Goal: Transaction & Acquisition: Purchase product/service

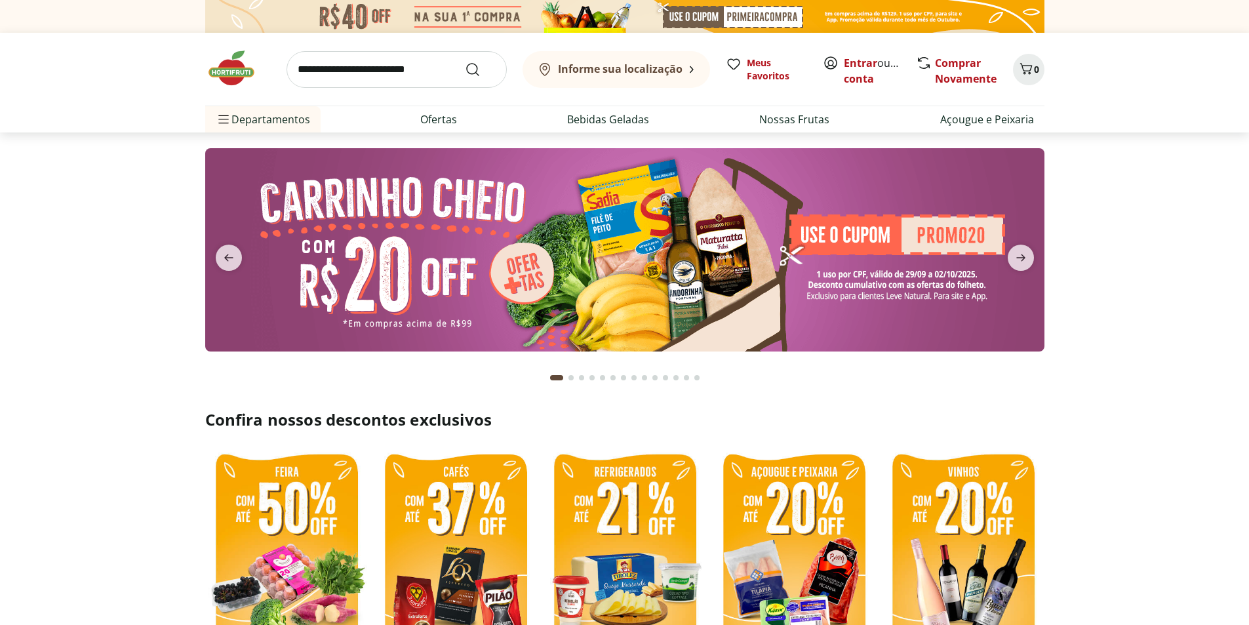
click at [677, 68] on b "Informe sua localização" at bounding box center [620, 69] width 125 height 14
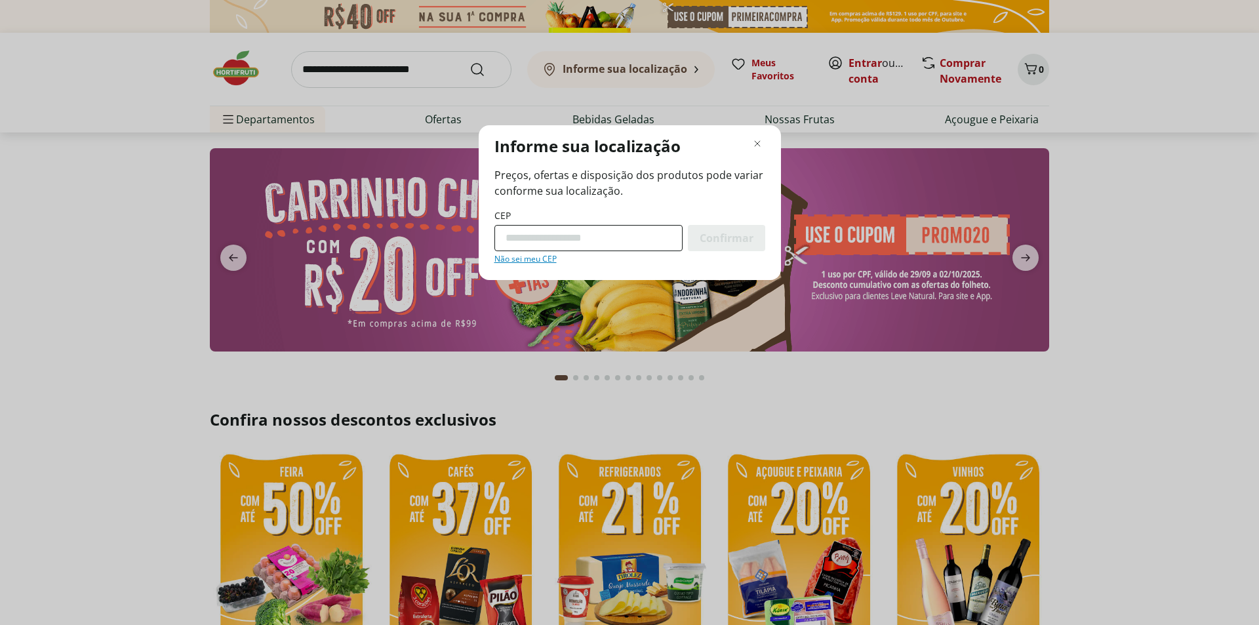
click at [561, 228] on input "CEP" at bounding box center [588, 238] width 188 height 26
type input "*********"
click at [705, 242] on span "Confirmar" at bounding box center [727, 238] width 54 height 10
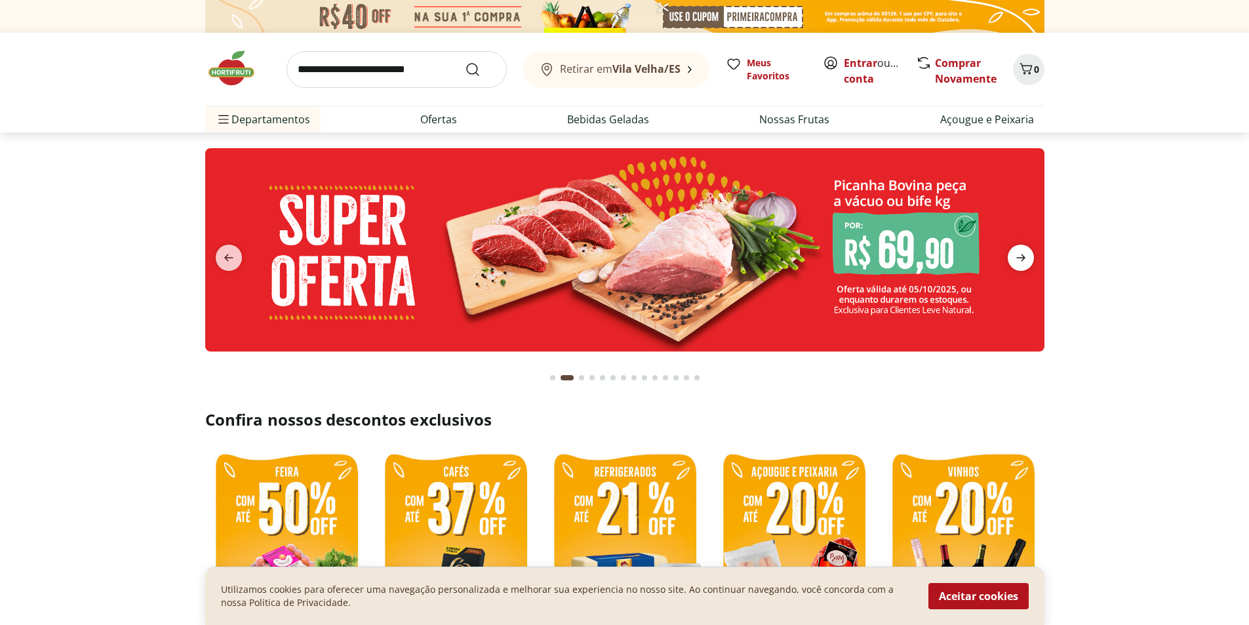
click at [1016, 258] on icon "next" at bounding box center [1020, 257] width 9 height 7
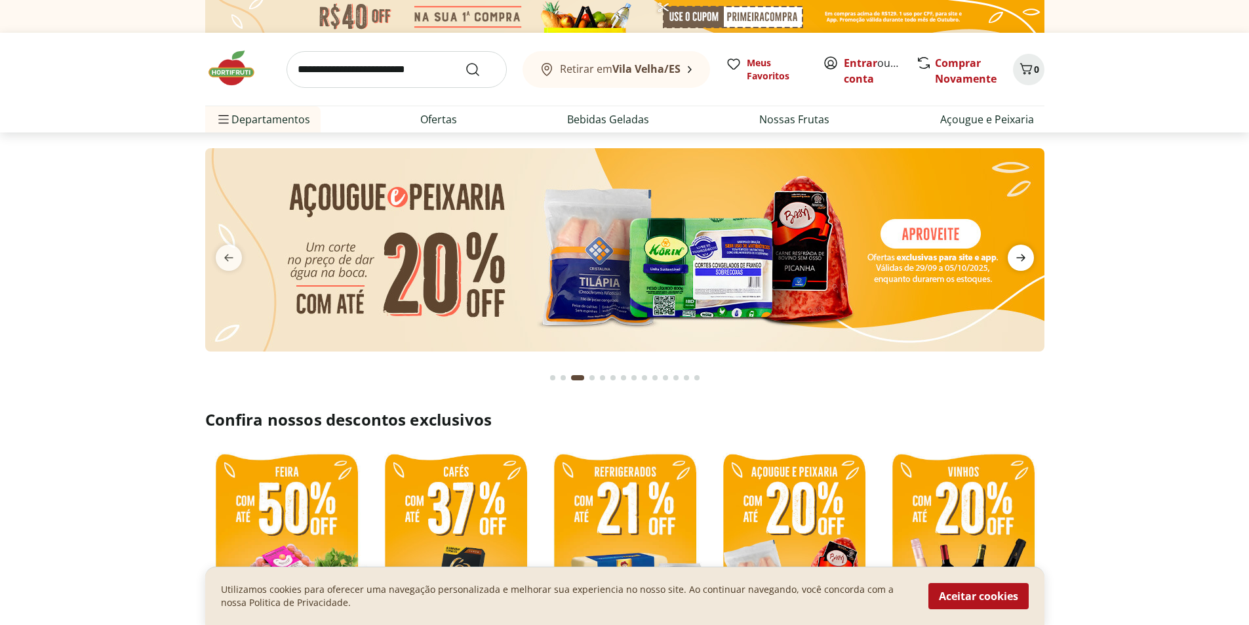
click at [1016, 258] on icon "next" at bounding box center [1020, 257] width 9 height 7
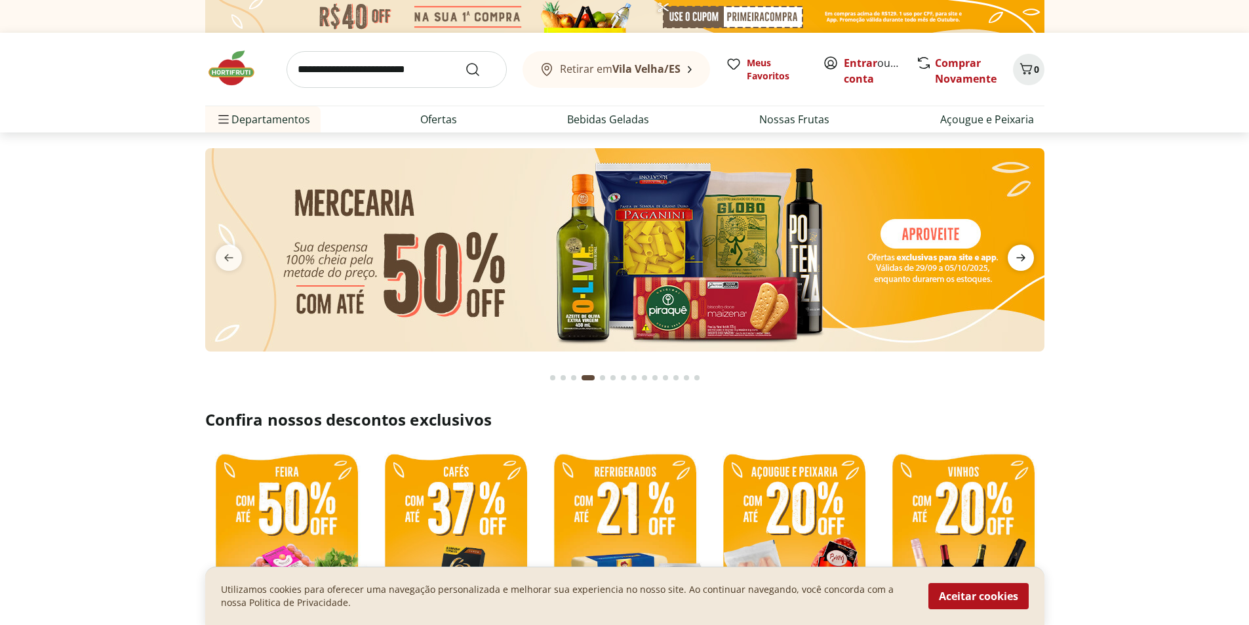
click at [1016, 258] on icon "next" at bounding box center [1020, 257] width 9 height 7
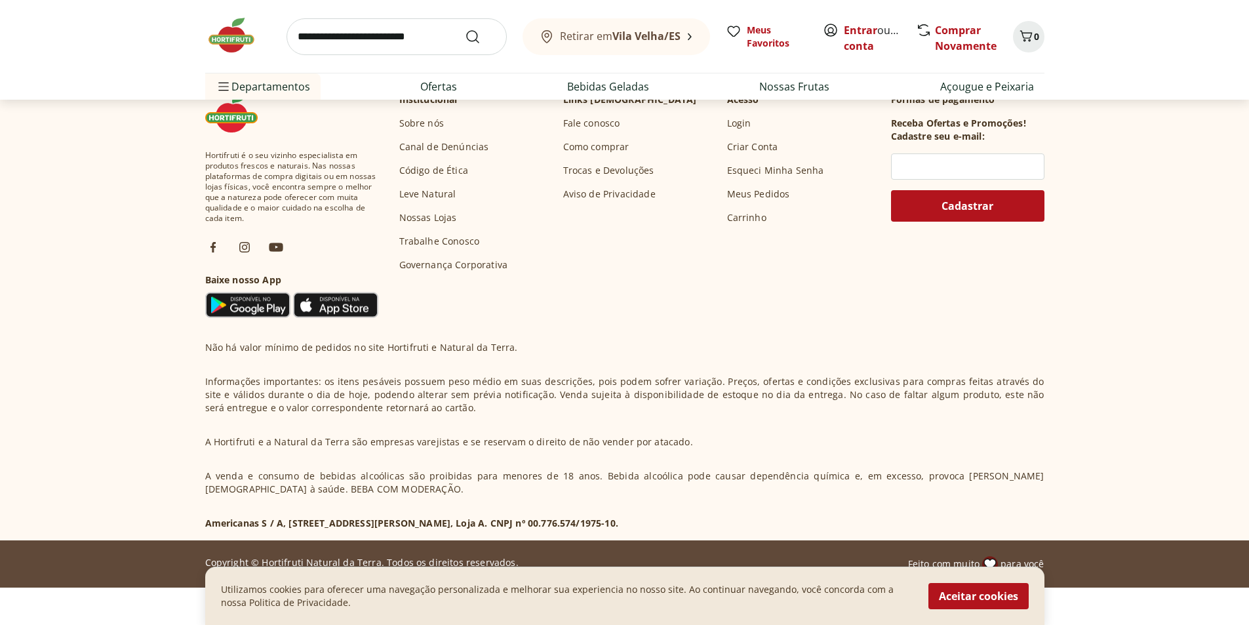
scroll to position [2751, 0]
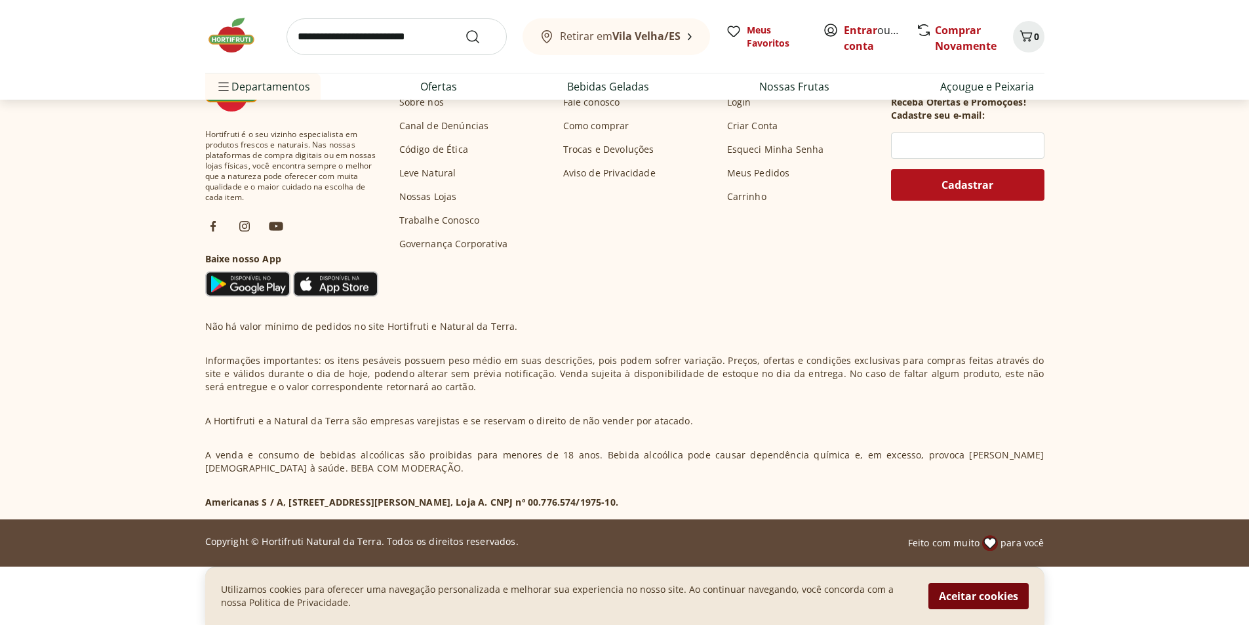
click at [984, 601] on button "Aceitar cookies" at bounding box center [979, 596] width 100 height 26
